Goal: Task Accomplishment & Management: Complete application form

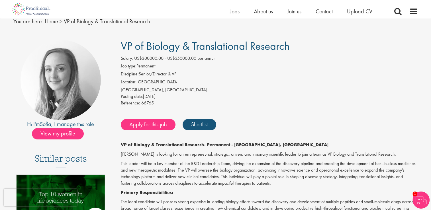
scroll to position [24, 0]
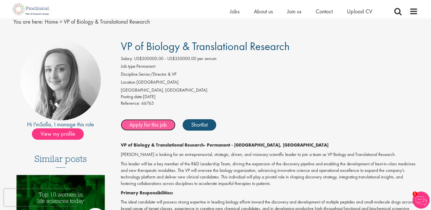
click at [150, 125] on link "Apply for this job" at bounding box center [148, 124] width 55 height 11
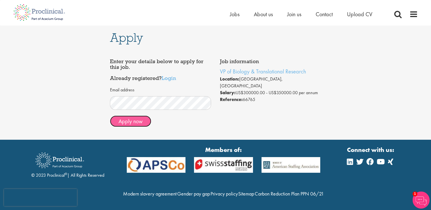
click at [138, 124] on button "Apply now" at bounding box center [130, 121] width 41 height 11
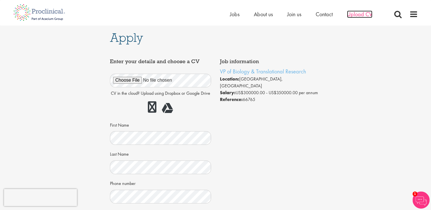
click at [359, 15] on span "Upload CV" at bounding box center [359, 14] width 25 height 7
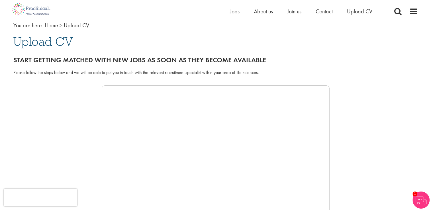
scroll to position [32, 0]
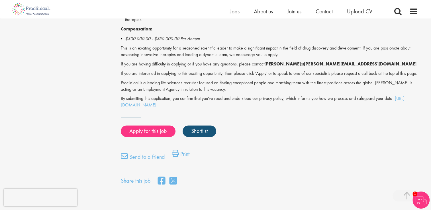
scroll to position [441, 0]
click at [156, 136] on link "Apply for this job" at bounding box center [148, 131] width 55 height 11
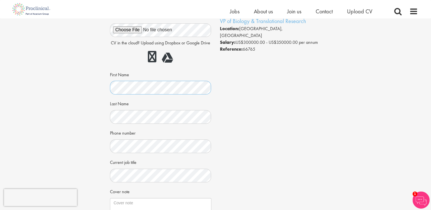
scroll to position [44, 0]
click at [74, 110] on div "Apply Job information VP of Biology & Translational Research Location: Newark, …" at bounding box center [216, 129] width 440 height 309
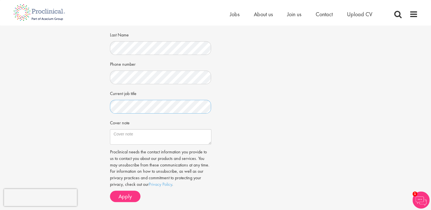
scroll to position [139, 0]
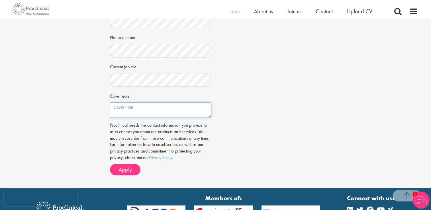
click at [125, 106] on textarea "Cover note" at bounding box center [160, 110] width 101 height 15
paste textarea "I am strongly interested in the VP Biology and Translational Research job and w…"
click at [186, 109] on textarea "I am strongly interested in the VP Biology and Translational Research job and w…" at bounding box center [160, 110] width 101 height 15
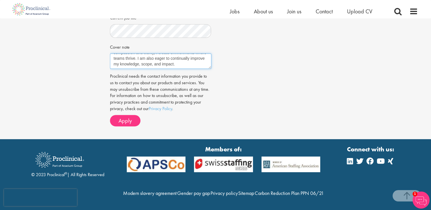
scroll to position [190, 0]
type textarea "I am strongly interested in the VP Biology and Translational Research job and w…"
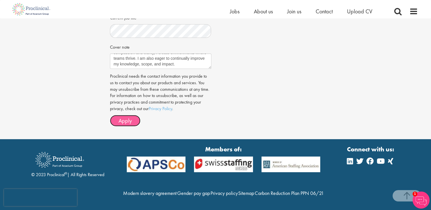
click at [130, 121] on span "Apply" at bounding box center [125, 120] width 13 height 7
